Goal: Task Accomplishment & Management: Manage account settings

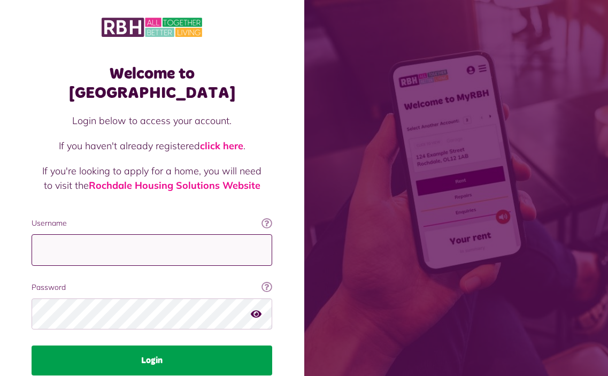
type input "**********"
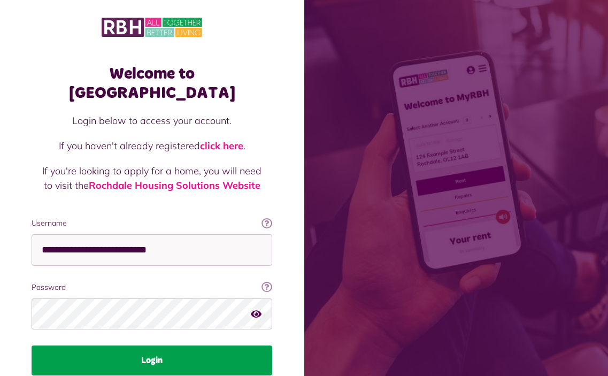
click at [143, 345] on button "Login" at bounding box center [152, 360] width 240 height 30
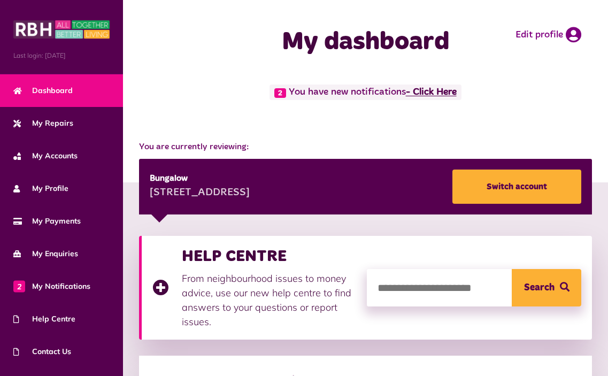
click at [440, 97] on link "- Click Here" at bounding box center [431, 93] width 51 height 10
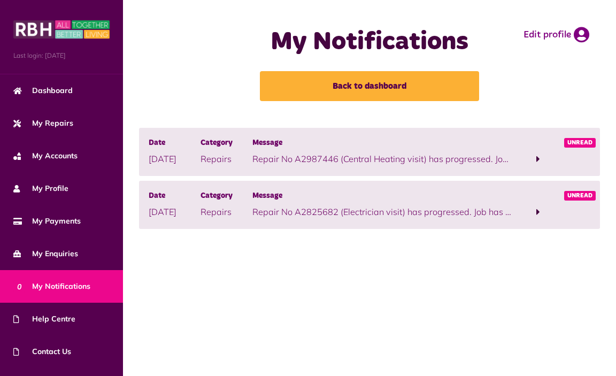
click at [572, 200] on span "Unread" at bounding box center [580, 196] width 32 height 10
click at [534, 212] on span at bounding box center [538, 212] width 52 height 14
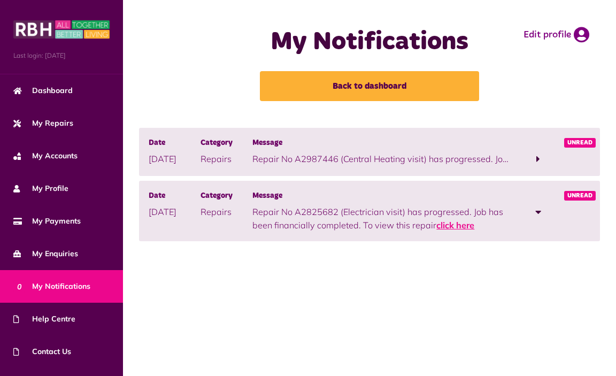
click at [470, 224] on link "click here" at bounding box center [455, 225] width 38 height 11
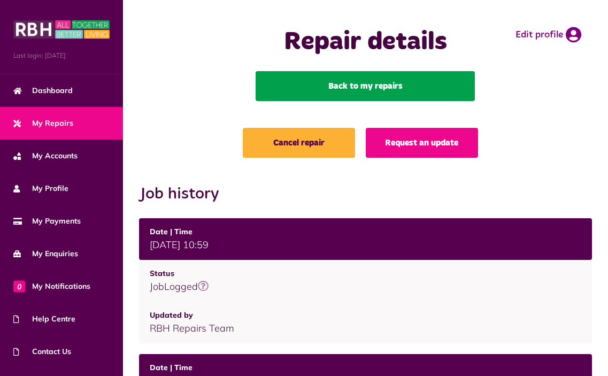
click at [433, 97] on link "Back to my repairs" at bounding box center [364, 86] width 219 height 30
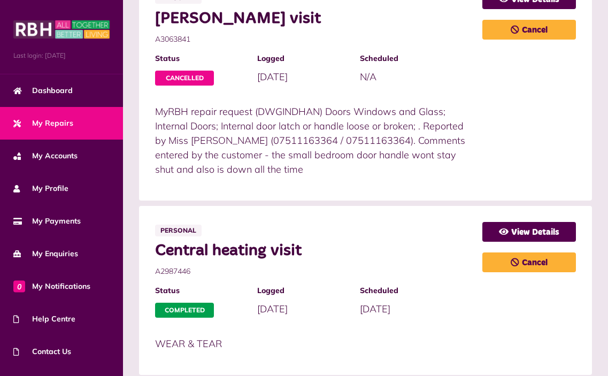
scroll to position [321, 0]
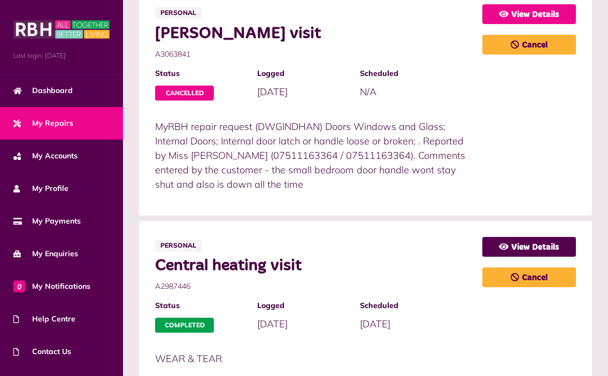
click at [548, 15] on link "View Details" at bounding box center [529, 14] width 94 height 20
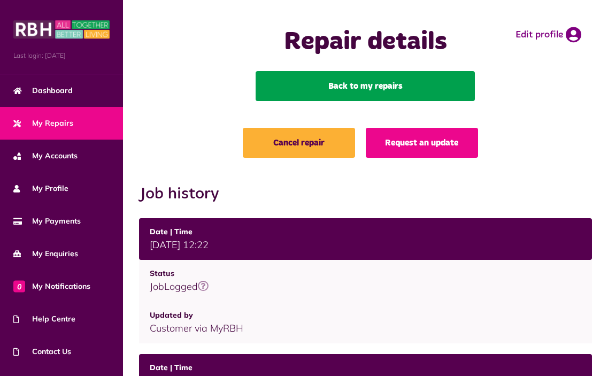
click at [383, 92] on link "Back to my repairs" at bounding box center [364, 86] width 219 height 30
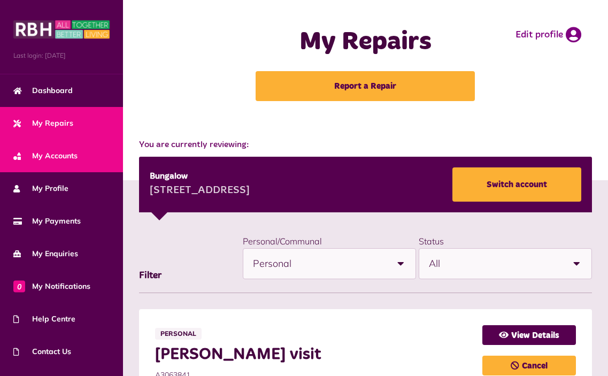
click at [61, 152] on span "My Accounts" at bounding box center [45, 155] width 64 height 11
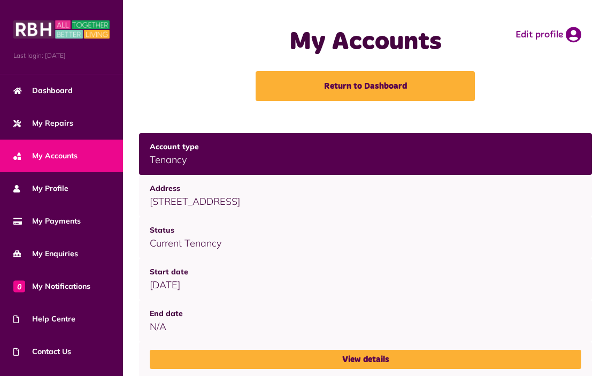
scroll to position [107, 0]
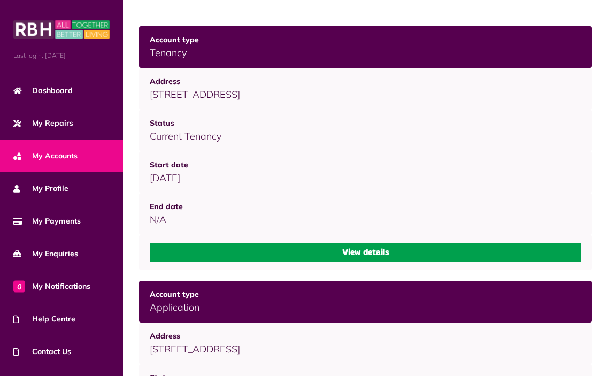
click at [362, 248] on link "View details" at bounding box center [365, 252] width 431 height 19
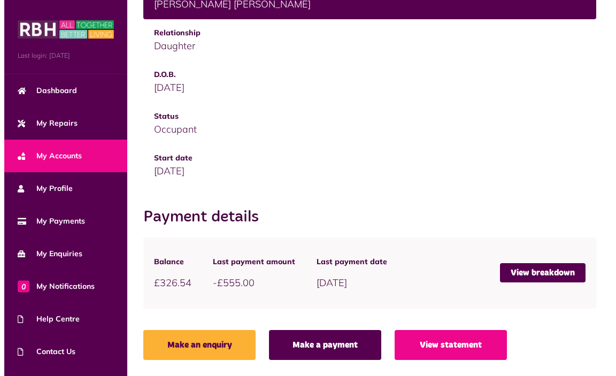
scroll to position [556, 0]
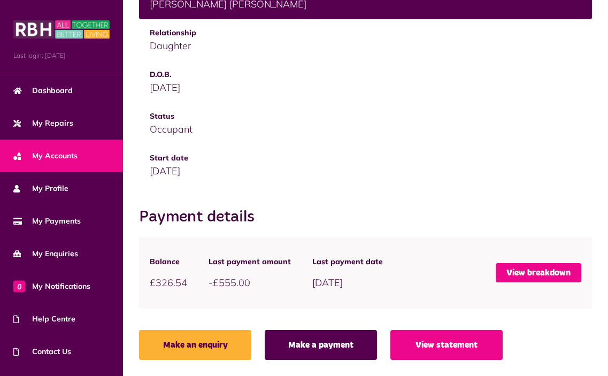
click at [556, 273] on link "View breakdown" at bounding box center [537, 272] width 85 height 19
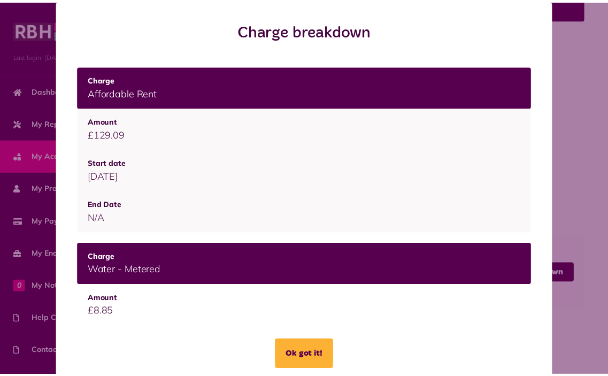
scroll to position [0, 0]
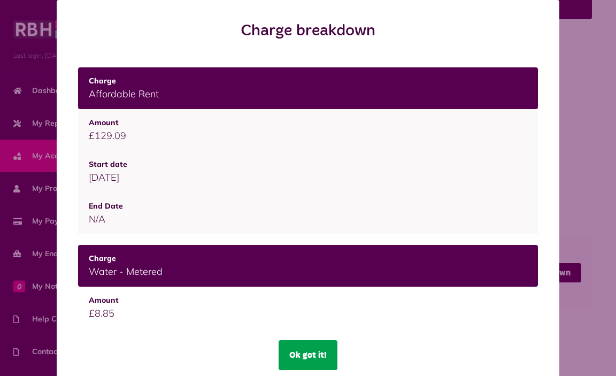
click at [305, 362] on button "Ok got it!" at bounding box center [307, 355] width 59 height 30
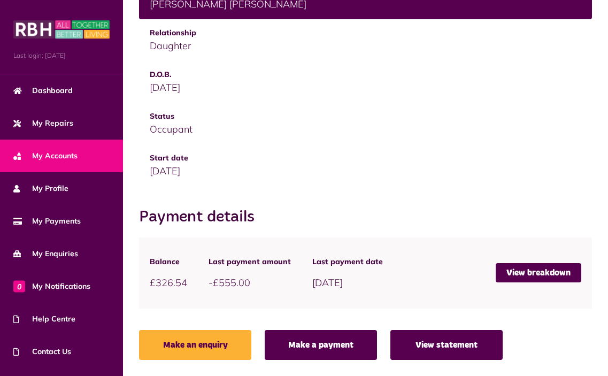
click at [441, 344] on link "View statement" at bounding box center [446, 345] width 112 height 30
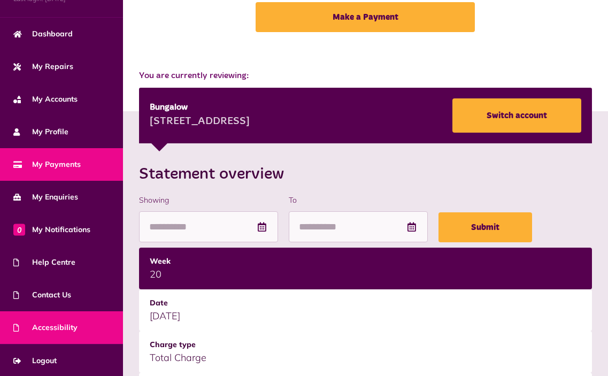
scroll to position [214, 0]
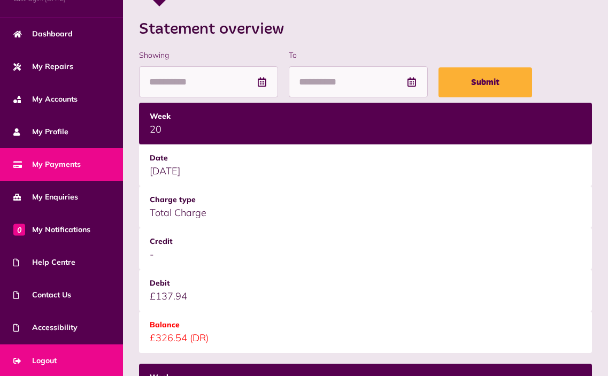
click at [54, 361] on span "Logout" at bounding box center [34, 360] width 43 height 11
